Goal: Task Accomplishment & Management: Manage account settings

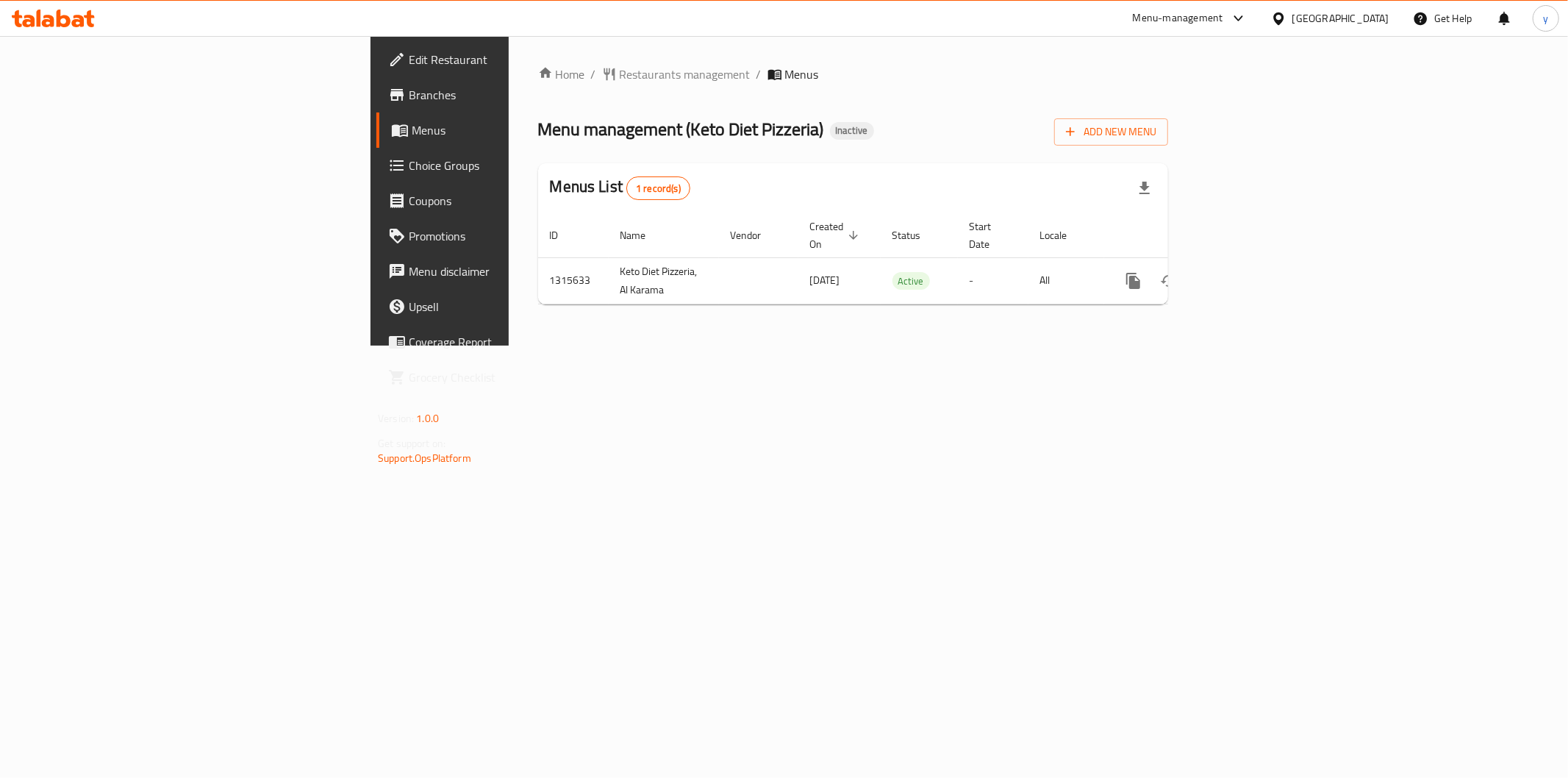
click at [409, 96] on span "Branches" at bounding box center [514, 95] width 212 height 18
click at [619, 66] on span "Restaurants management" at bounding box center [684, 74] width 131 height 18
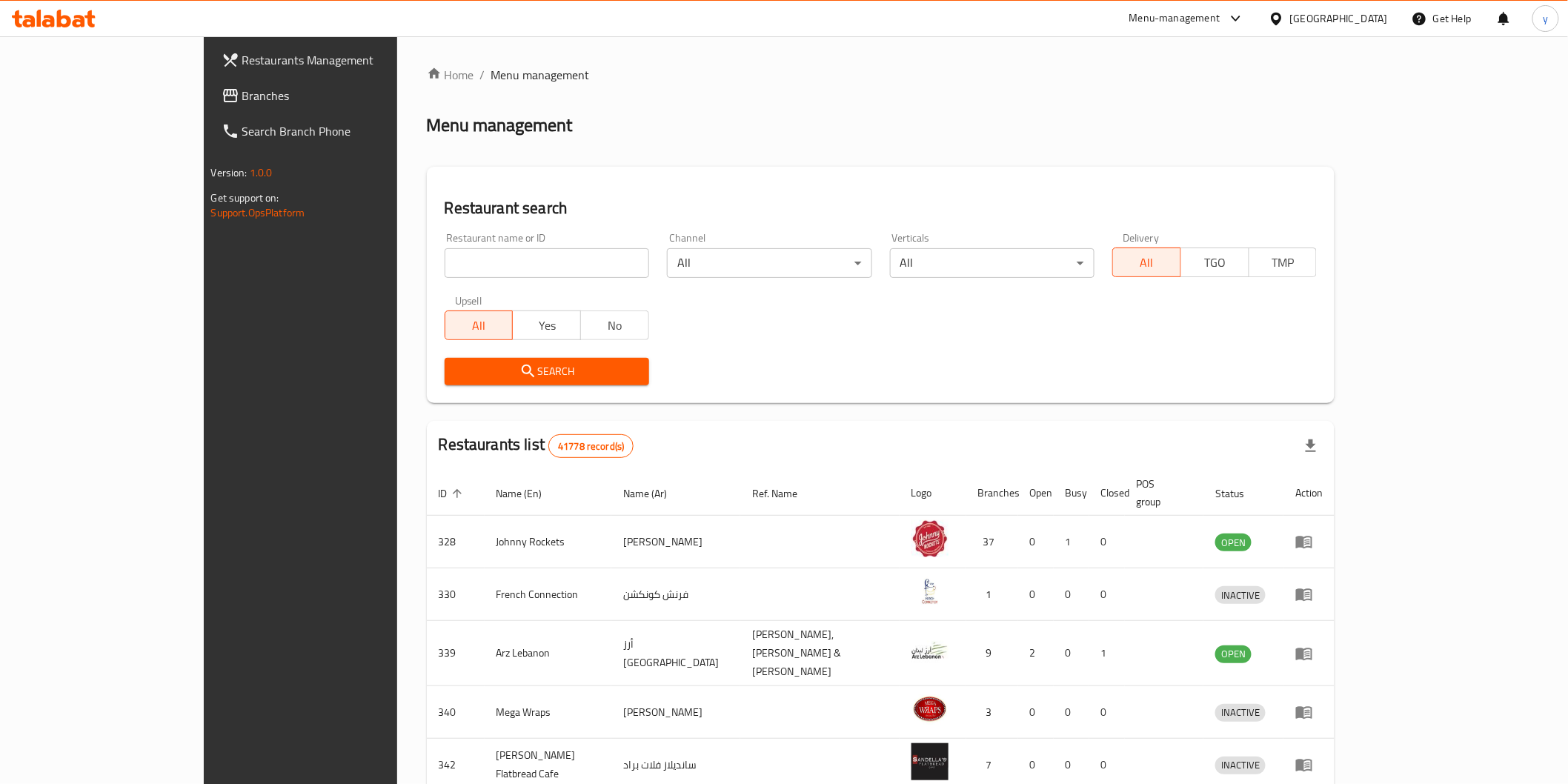
click at [243, 92] on span "Branches" at bounding box center [348, 95] width 212 height 18
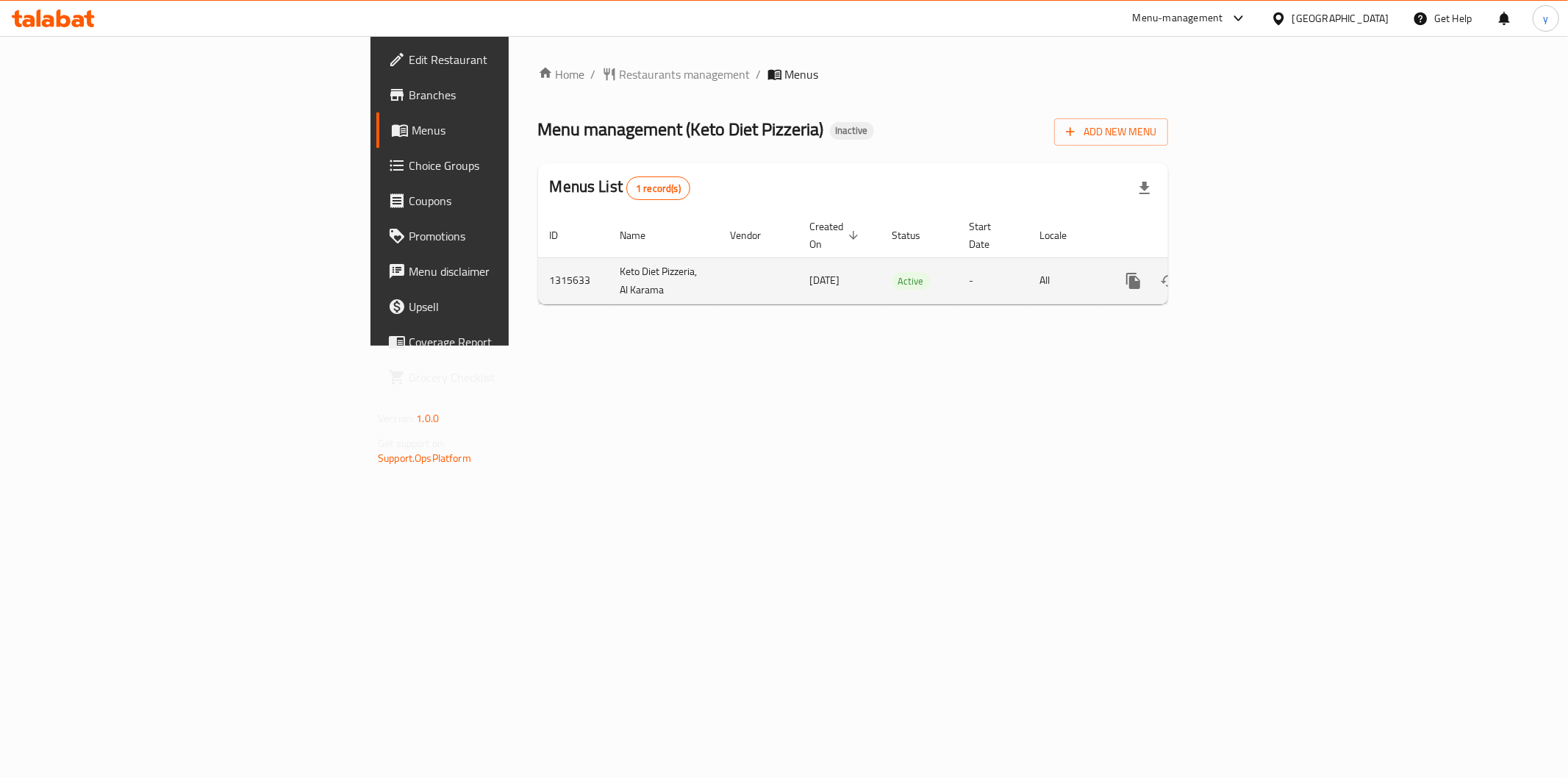
click at [1246, 274] on icon "enhanced table" at bounding box center [1240, 281] width 14 height 14
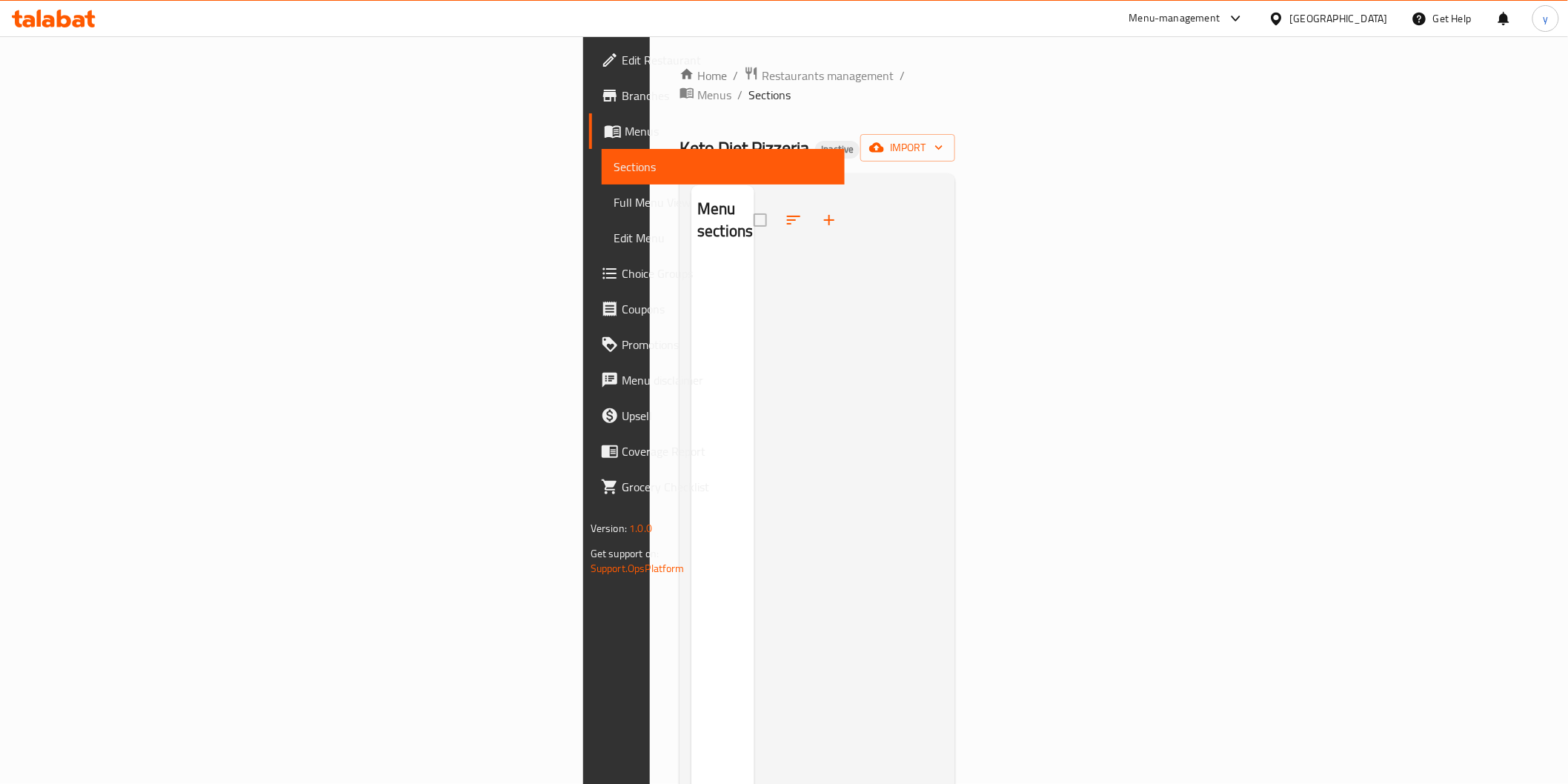
click at [692, 391] on div "Menu sections" at bounding box center [723, 577] width 63 height 784
click at [692, 326] on div "Menu sections" at bounding box center [723, 577] width 63 height 784
click at [692, 372] on div "Menu sections" at bounding box center [723, 577] width 63 height 784
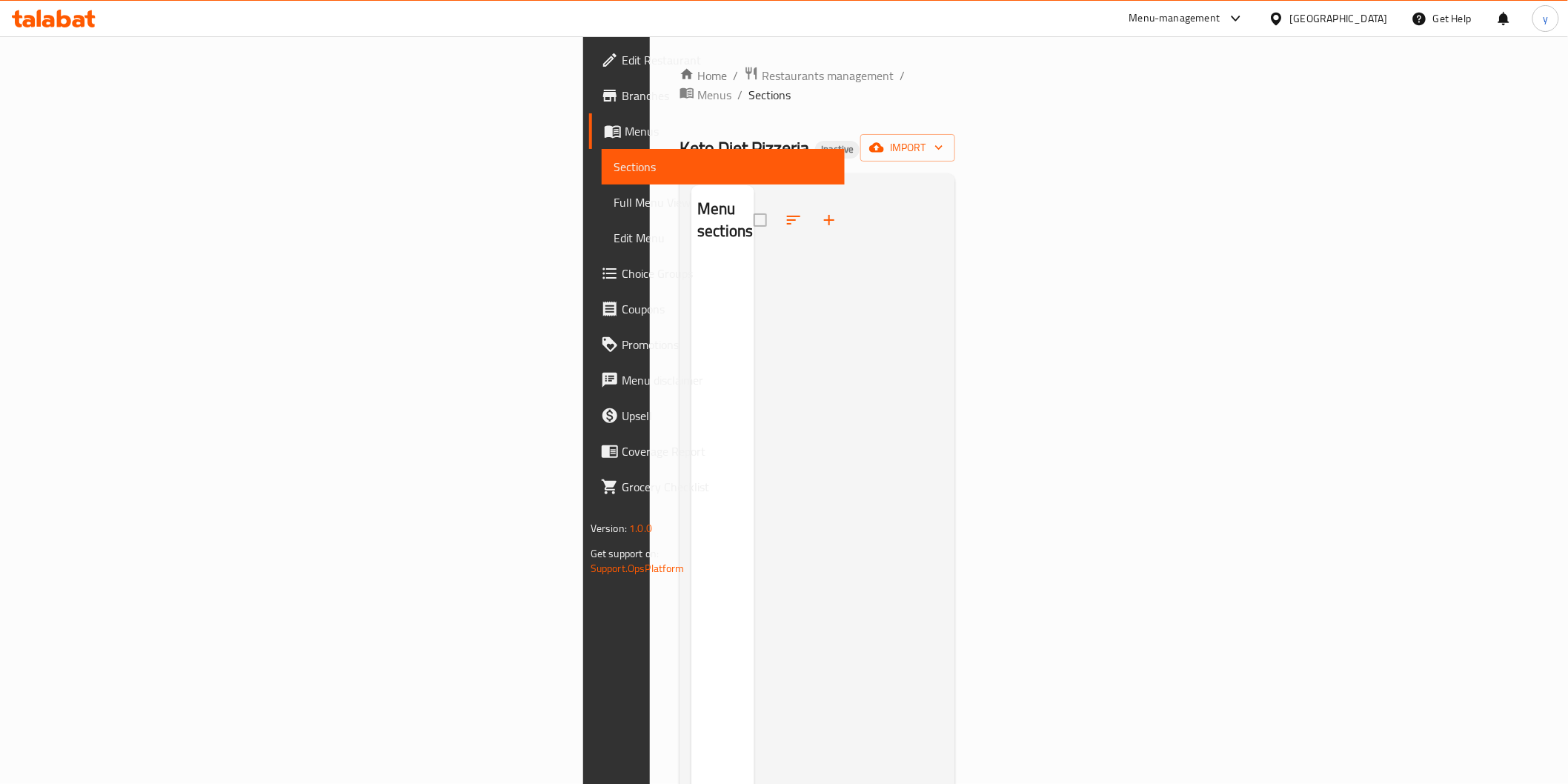
click at [692, 372] on div "Menu sections" at bounding box center [723, 577] width 63 height 784
